Goal: Task Accomplishment & Management: Manage account settings

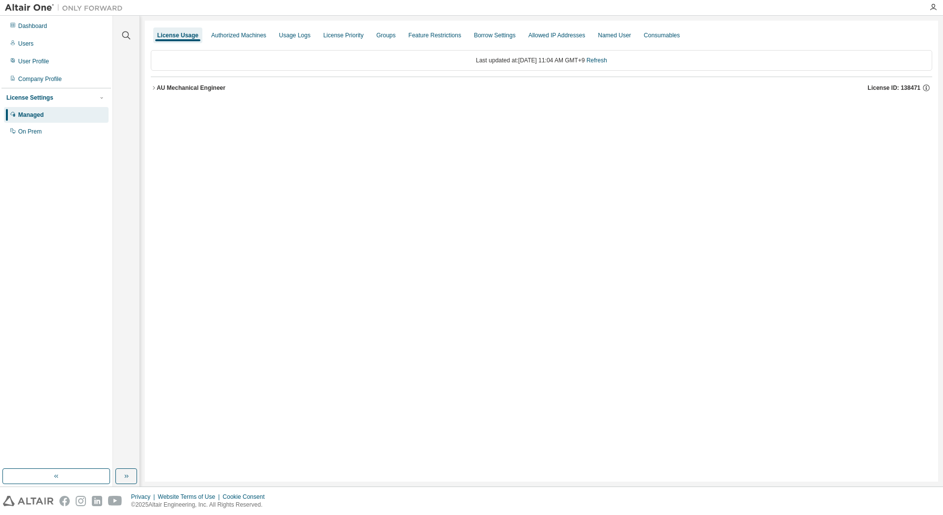
click at [198, 91] on div "AU Mechanical Engineer" at bounding box center [191, 88] width 69 height 8
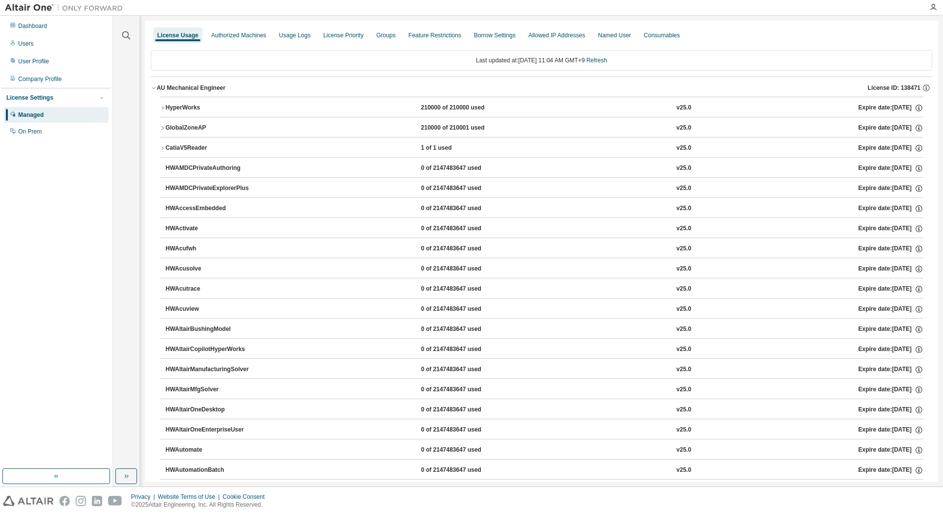
click at [188, 150] on div "CatiaV5Reader" at bounding box center [210, 148] width 88 height 9
